Goal: Information Seeking & Learning: Learn about a topic

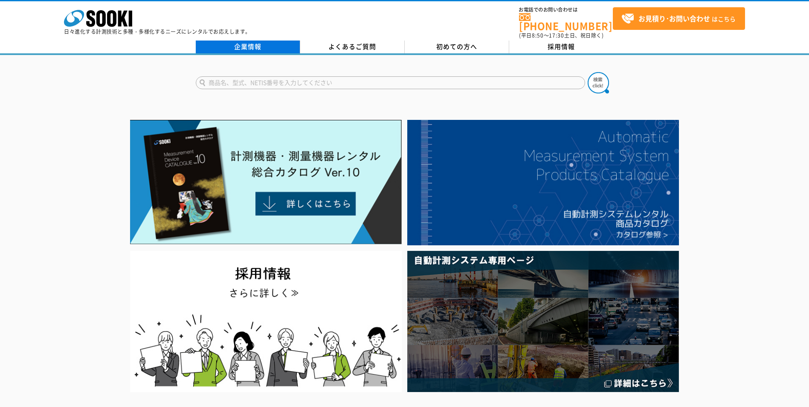
click at [223, 44] on link "企業情報" at bounding box center [248, 47] width 105 height 13
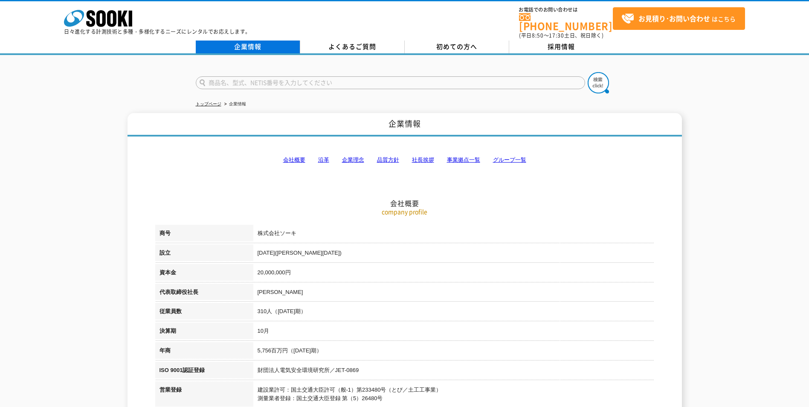
click at [249, 42] on link "企業情報" at bounding box center [248, 47] width 105 height 13
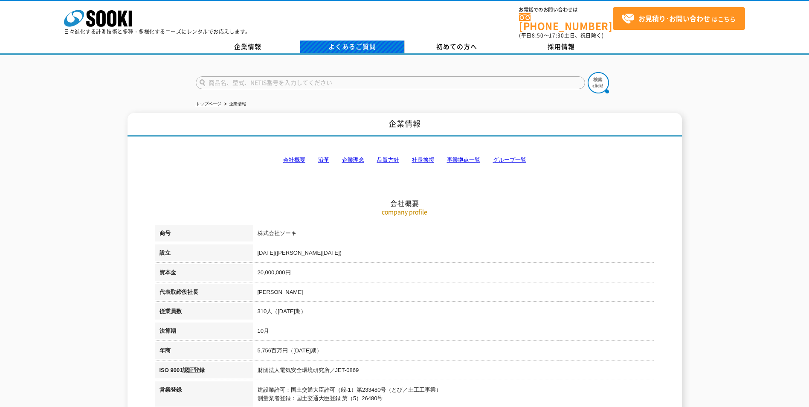
click at [363, 42] on link "よくあるご質問" at bounding box center [352, 47] width 105 height 13
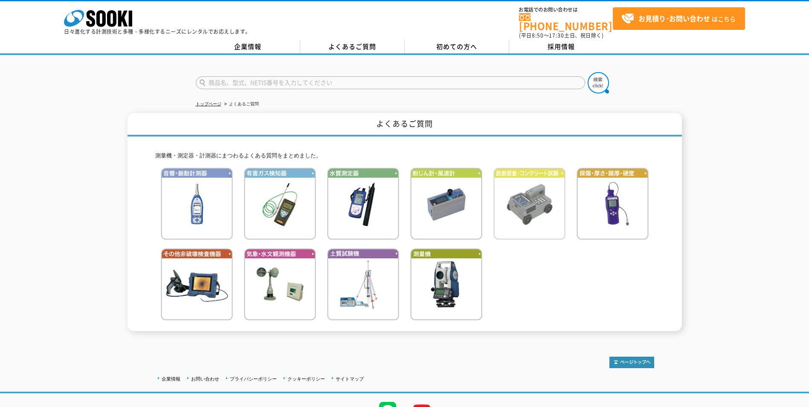
click at [518, 211] on img at bounding box center [530, 204] width 72 height 72
click at [620, 203] on img at bounding box center [613, 204] width 72 height 72
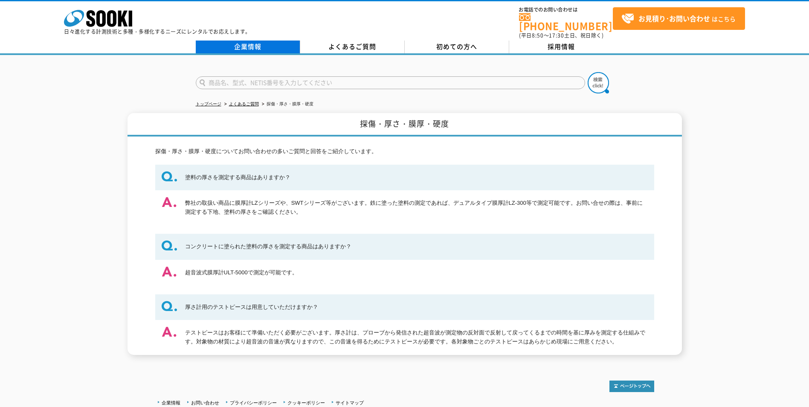
click at [275, 44] on link "企業情報" at bounding box center [248, 47] width 105 height 13
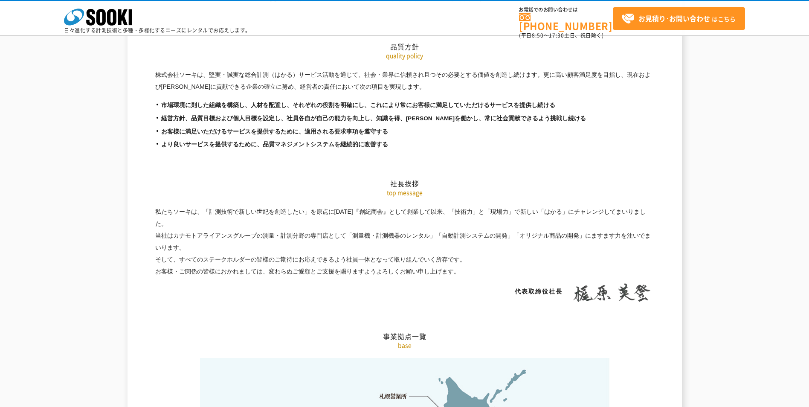
scroll to position [1664, 0]
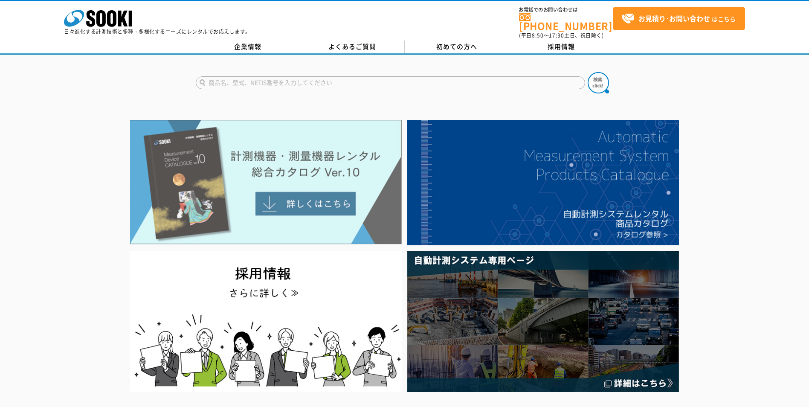
click at [337, 201] on img at bounding box center [266, 182] width 272 height 125
